Goal: Task Accomplishment & Management: Use online tool/utility

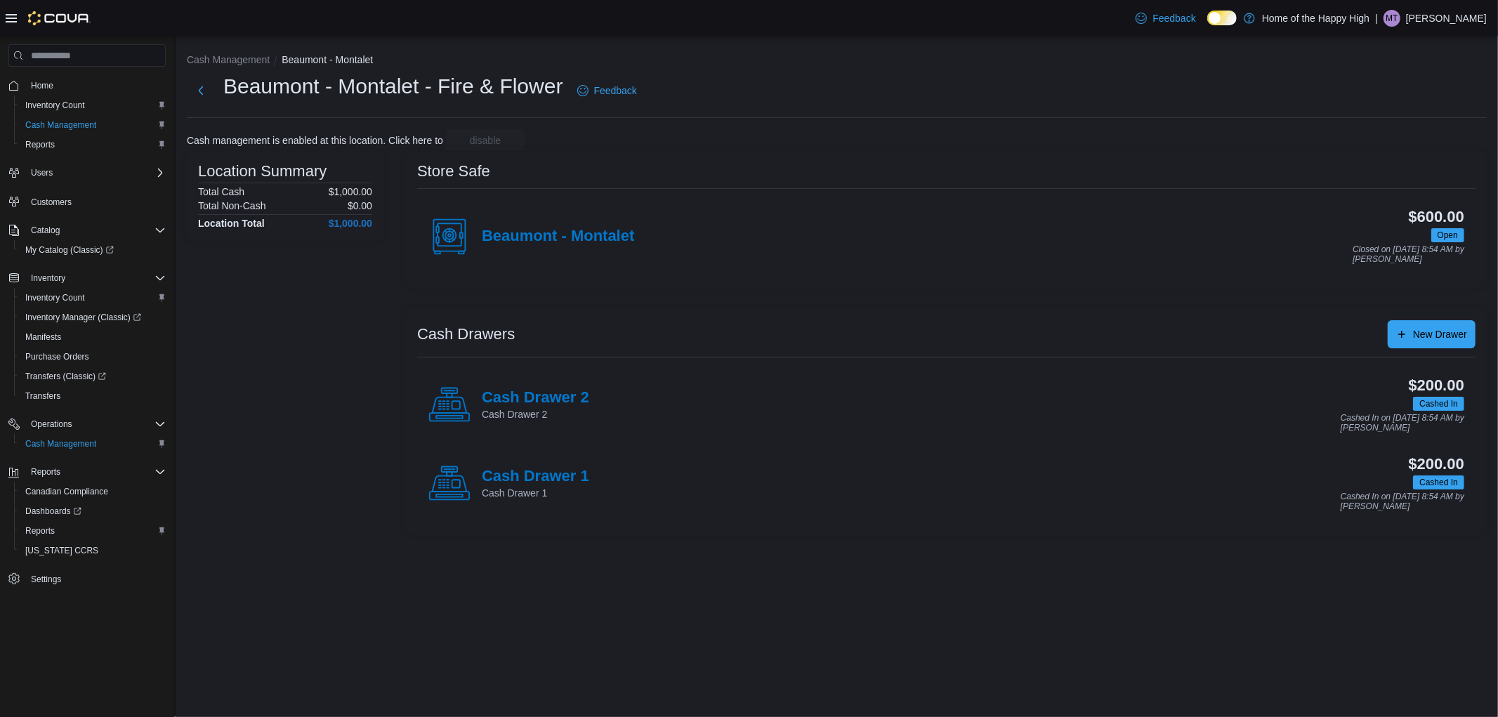
click at [770, 90] on div "Beaumont - Montalet - Fire & Flower Feedback" at bounding box center [837, 90] width 1300 height 37
click at [45, 527] on span "Reports" at bounding box center [39, 530] width 29 height 11
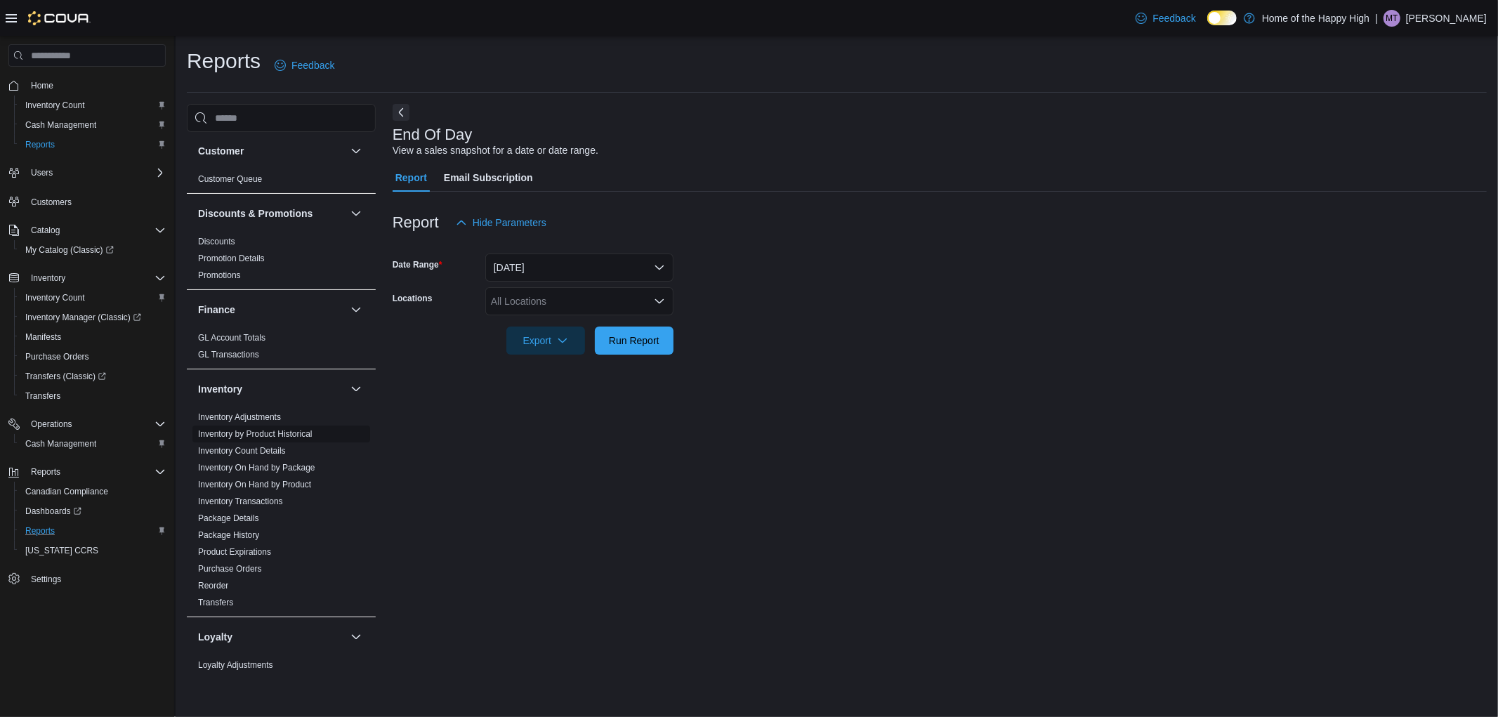
scroll to position [156, 0]
click at [263, 475] on link "Inventory On Hand by Product" at bounding box center [254, 471] width 113 height 10
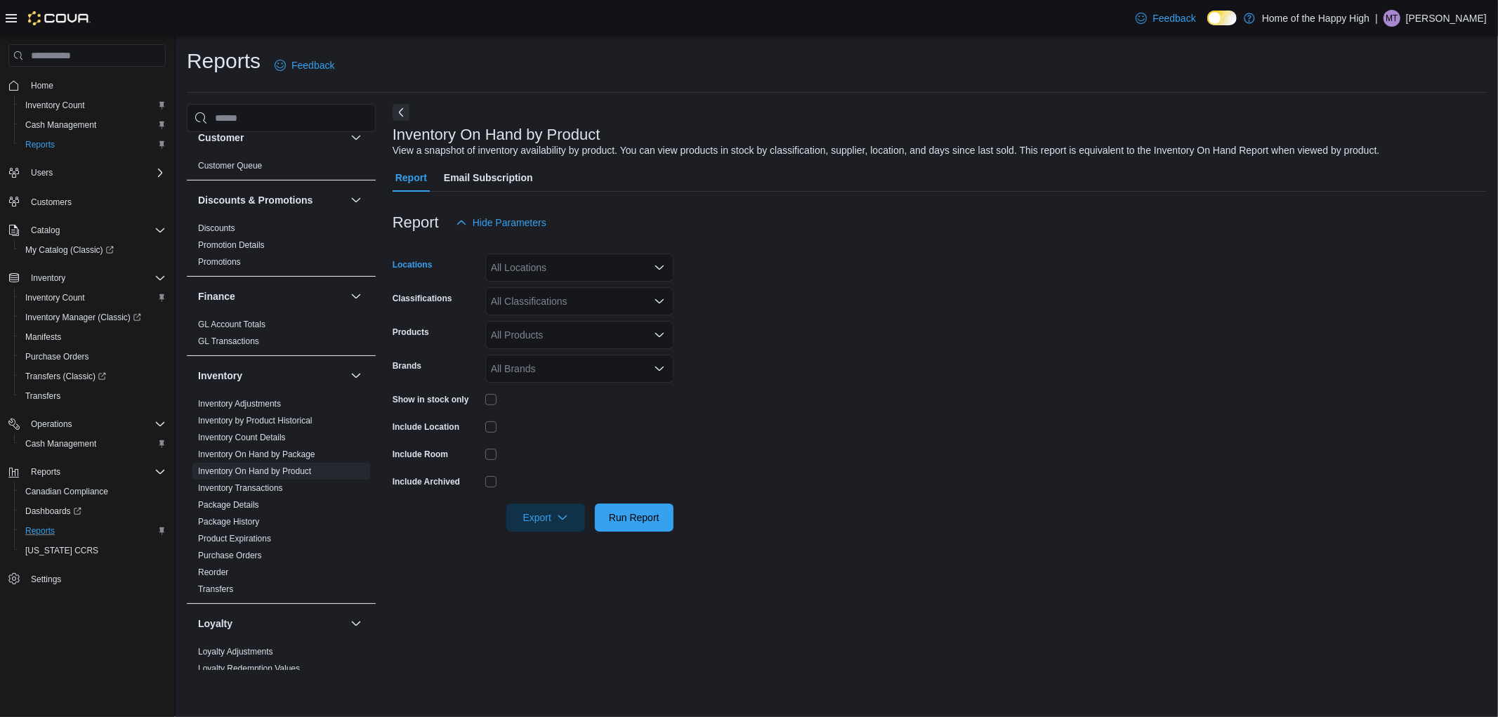
click at [551, 264] on div "All Locations" at bounding box center [579, 268] width 188 height 28
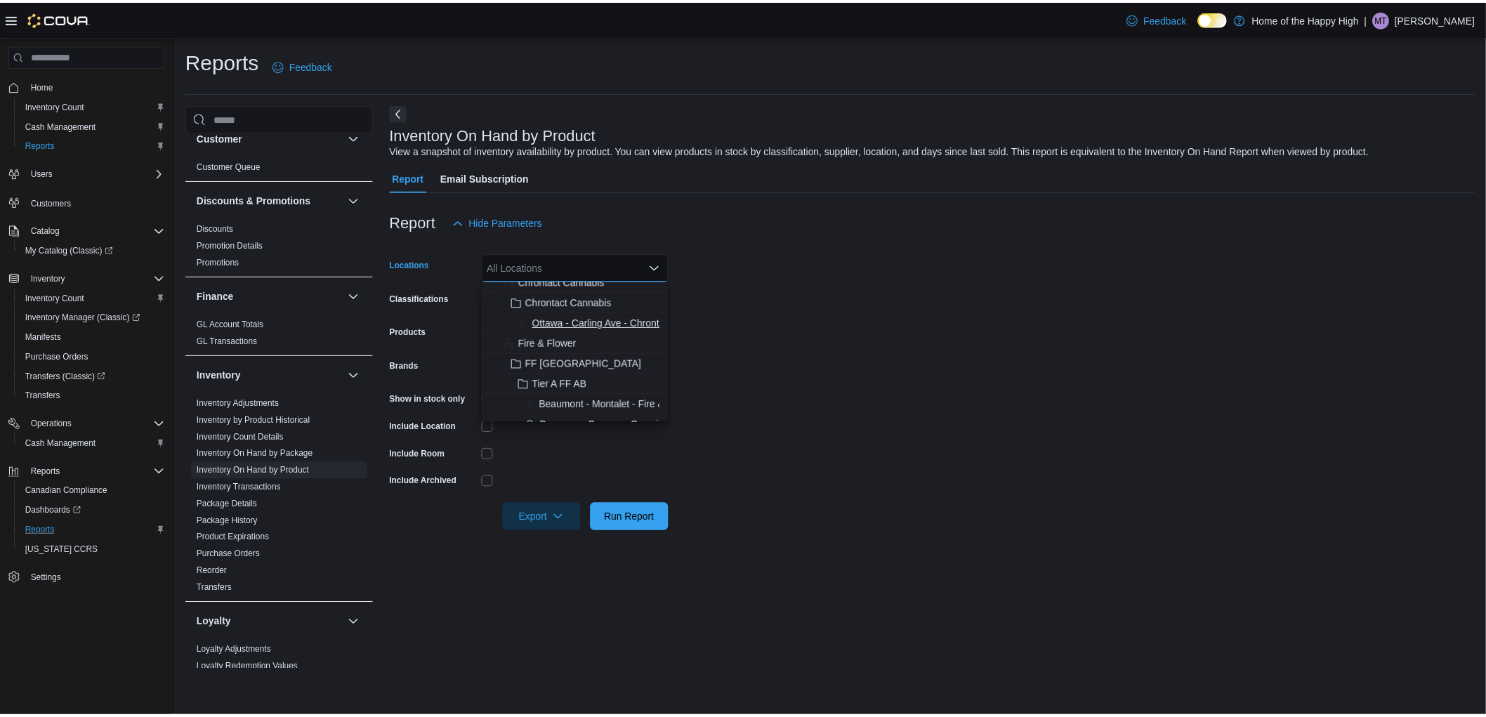
scroll to position [78, 0]
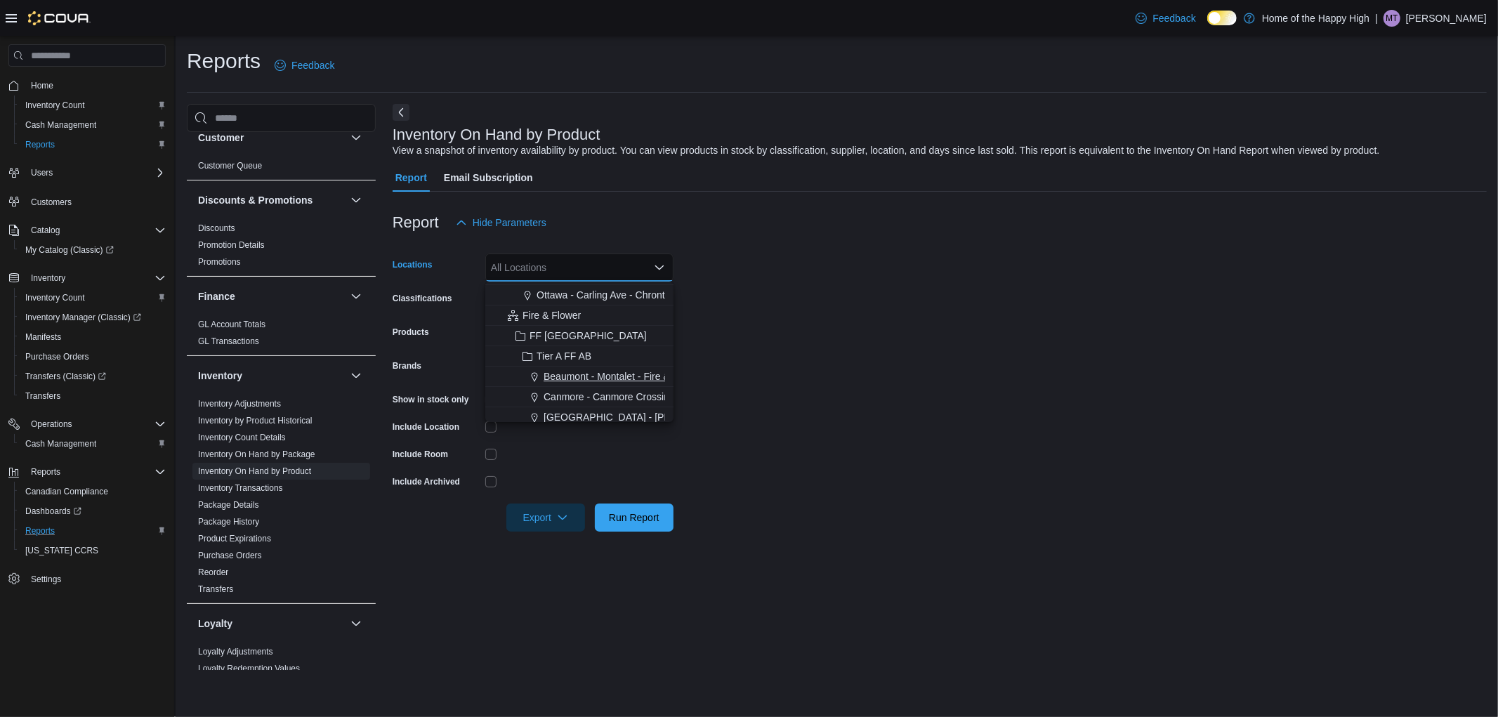
click at [591, 374] on span "Beaumont - Montalet - Fire & Flower" at bounding box center [623, 376] width 159 height 14
click at [881, 374] on form "Locations [GEOGRAPHIC_DATA] - Fire & Flower Combo box. Selected. [GEOGRAPHIC_DA…" at bounding box center [940, 384] width 1094 height 295
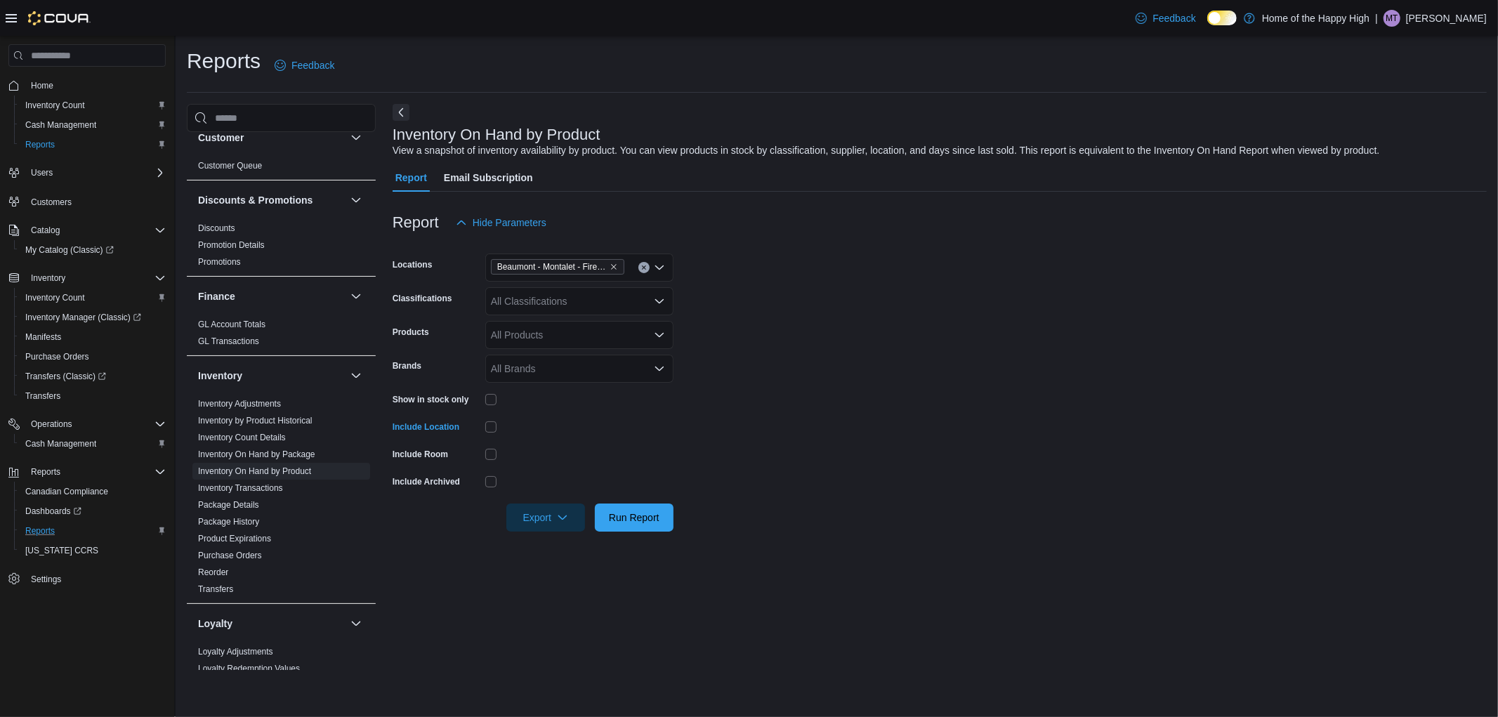
click at [543, 289] on div "All Classifications" at bounding box center [579, 301] width 188 height 28
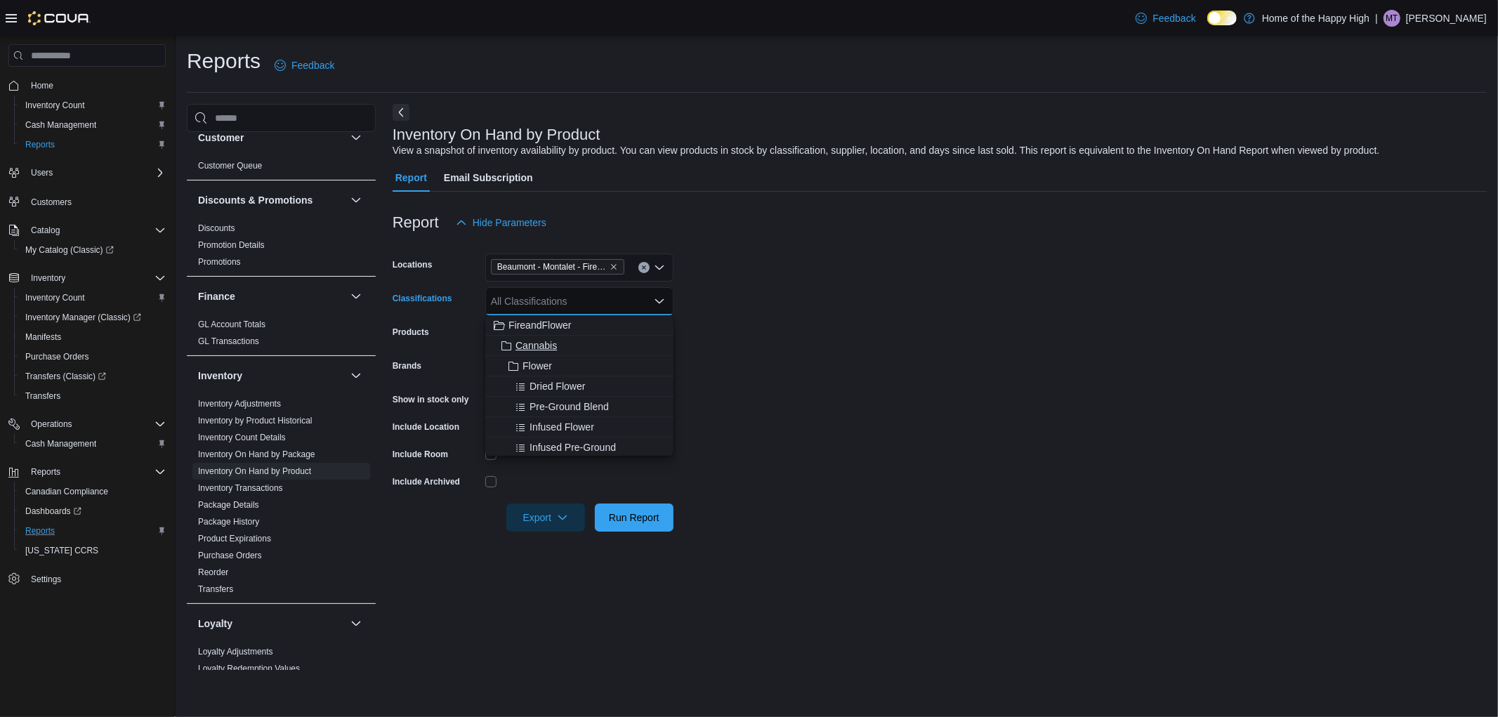
click at [564, 339] on div "Cannabis" at bounding box center [579, 346] width 171 height 14
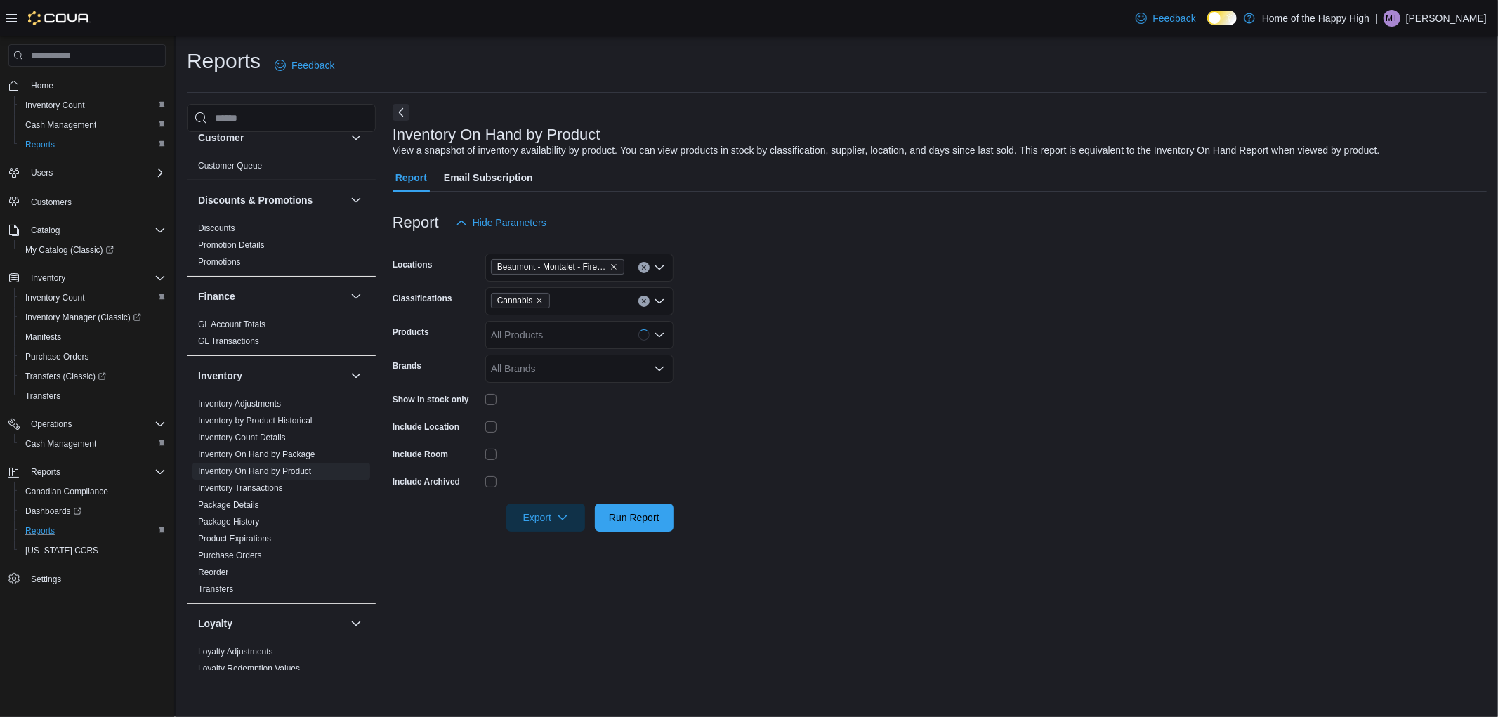
click at [797, 392] on form "Locations [GEOGRAPHIC_DATA] - Fire & Flower Classifications Cannabis Products A…" at bounding box center [940, 384] width 1094 height 295
click at [621, 515] on span "Run Report" at bounding box center [634, 517] width 51 height 14
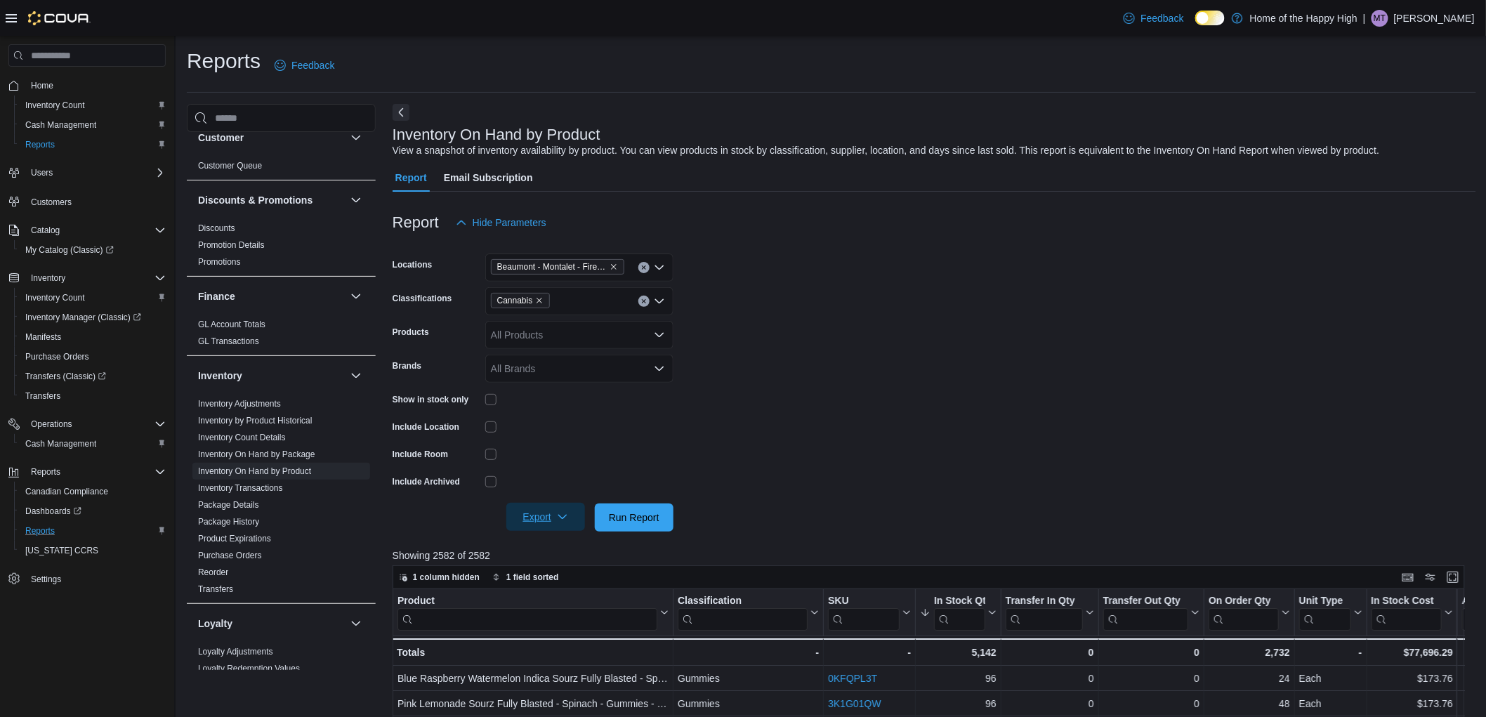
click at [579, 510] on button "Export" at bounding box center [545, 517] width 79 height 28
click at [572, 541] on span "Export to Excel" at bounding box center [547, 545] width 63 height 11
